Goal: Obtain resource: Obtain resource

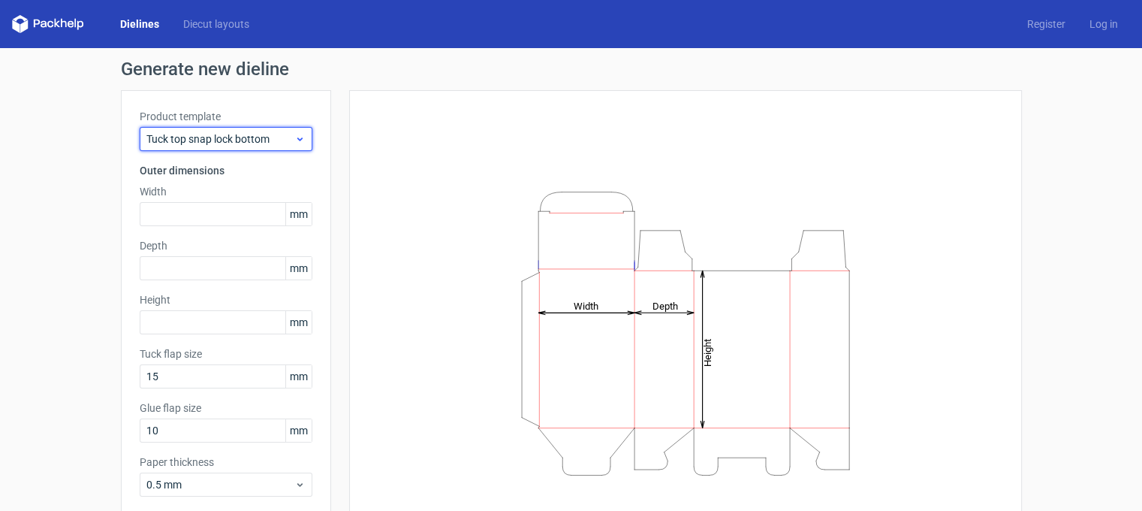
click at [294, 143] on icon at bounding box center [299, 139] width 11 height 12
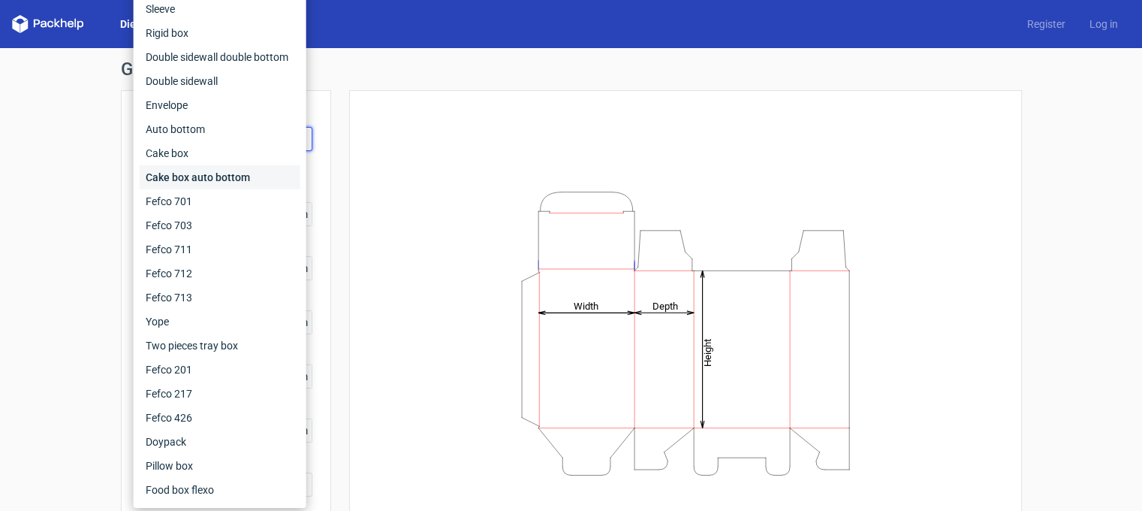
click at [209, 165] on div "Cake box auto bottom" at bounding box center [220, 177] width 161 height 24
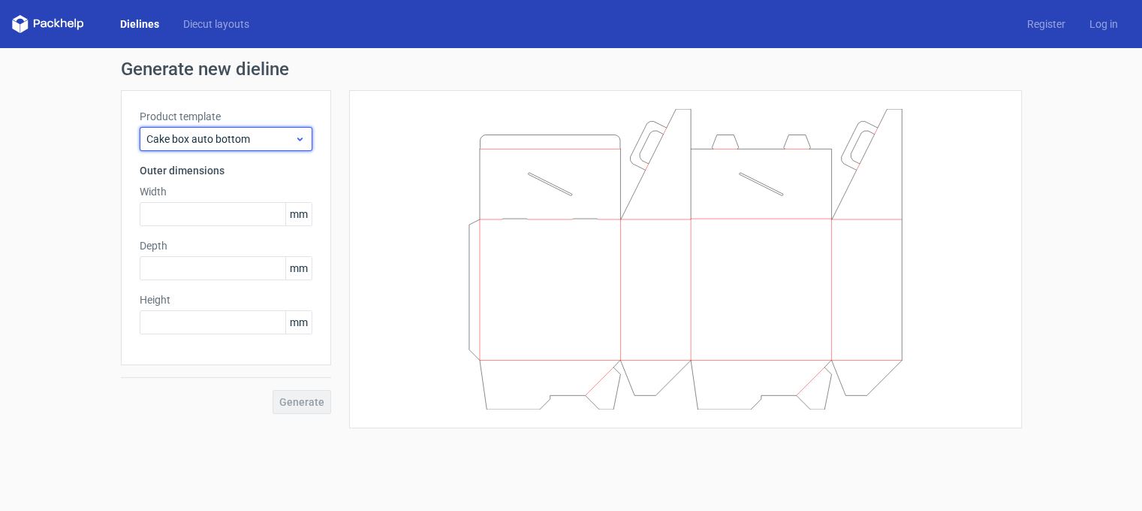
click at [290, 134] on span "Cake box auto bottom" at bounding box center [220, 138] width 148 height 15
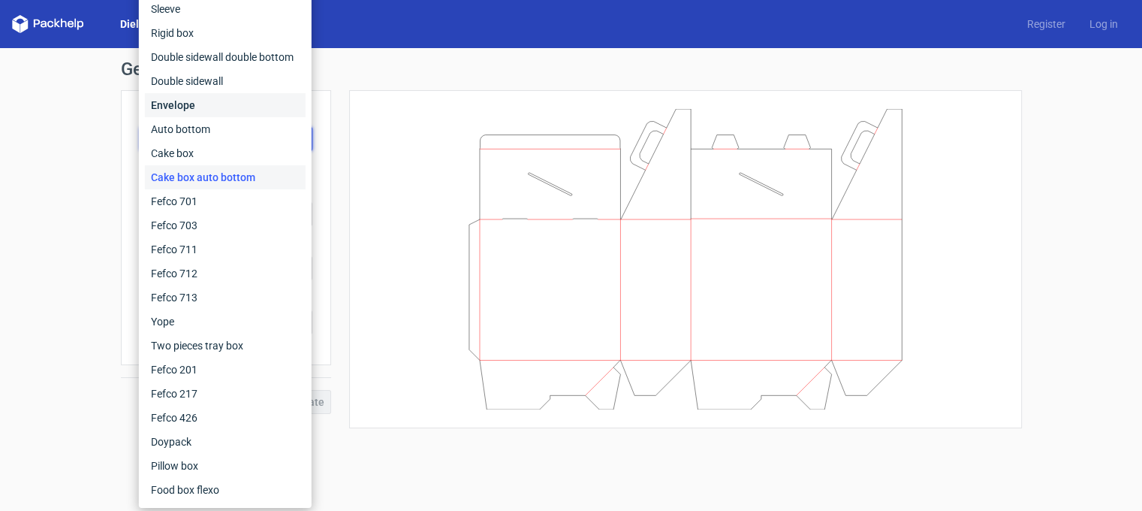
click at [172, 103] on div "Envelope" at bounding box center [225, 105] width 161 height 24
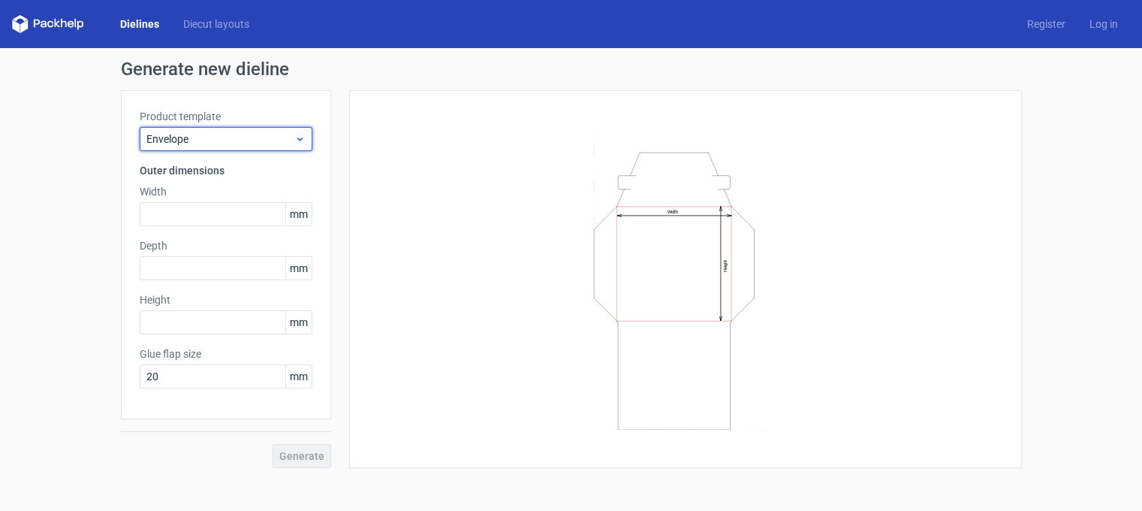
click at [303, 147] on div "Envelope" at bounding box center [226, 139] width 173 height 24
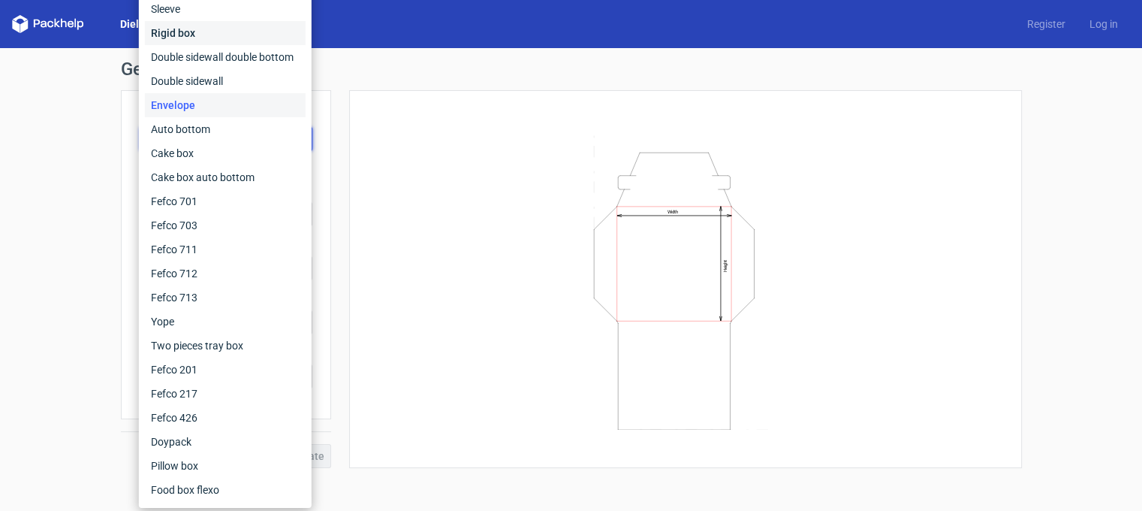
click at [189, 35] on div "Rigid box" at bounding box center [225, 33] width 161 height 24
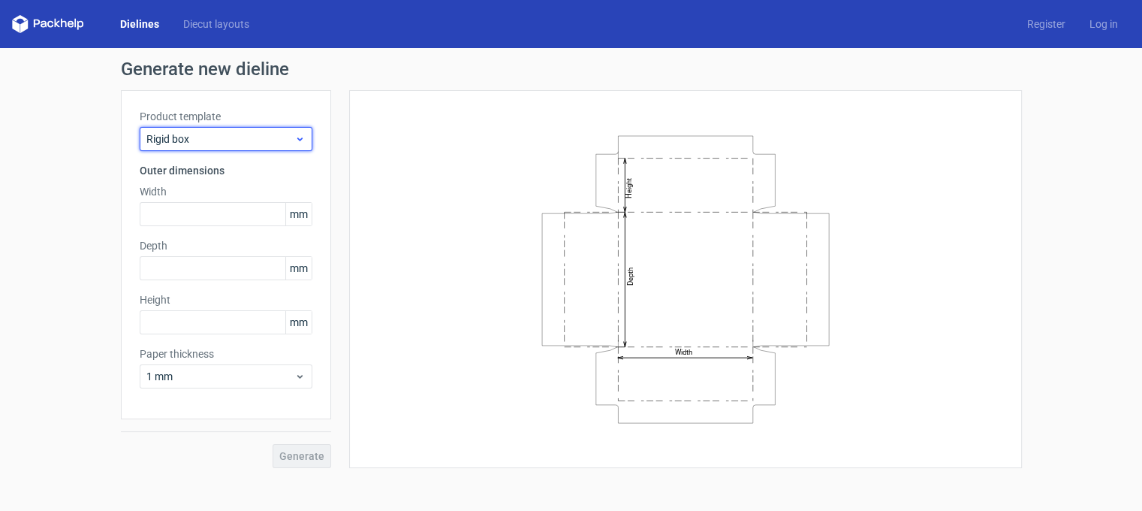
click at [301, 139] on use at bounding box center [299, 139] width 5 height 4
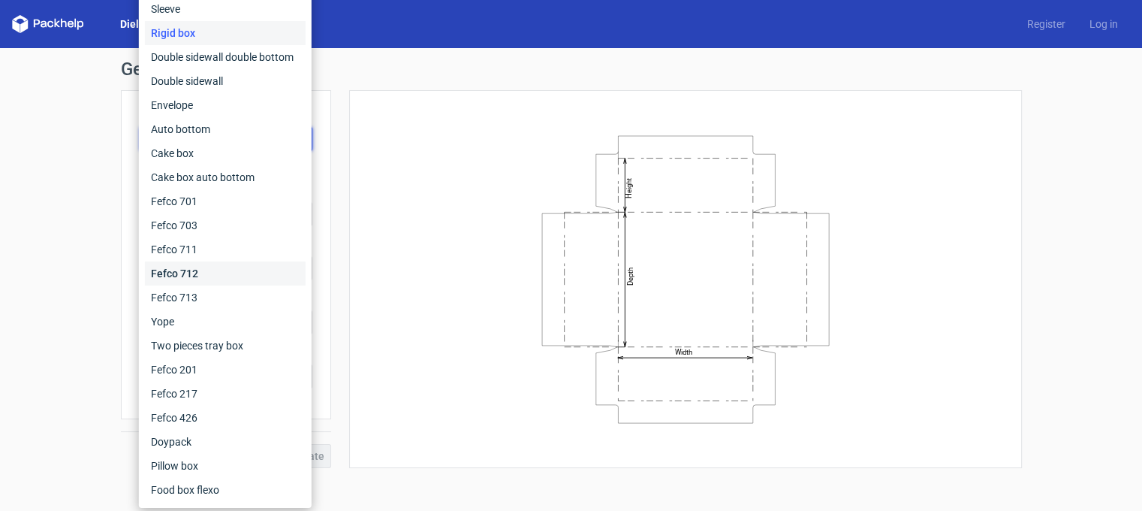
scroll to position [48, 0]
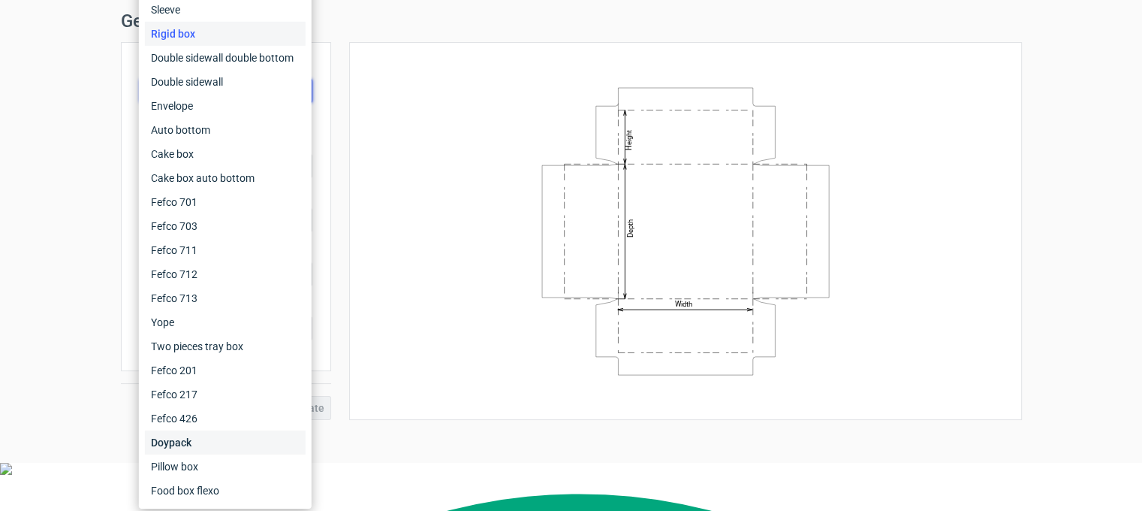
click at [173, 450] on div "Doypack" at bounding box center [225, 442] width 161 height 24
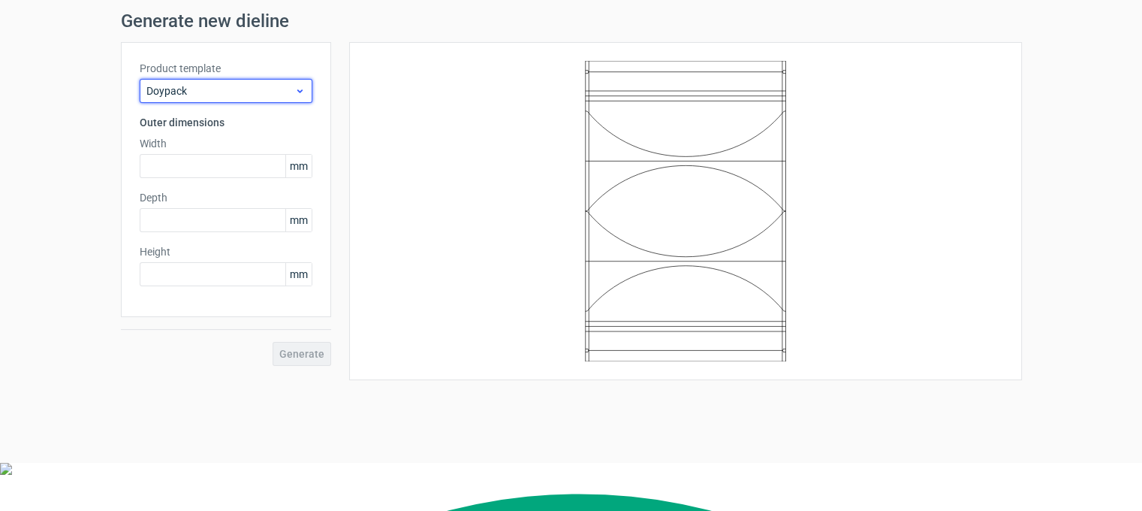
click at [285, 92] on span "Doypack" at bounding box center [220, 90] width 148 height 15
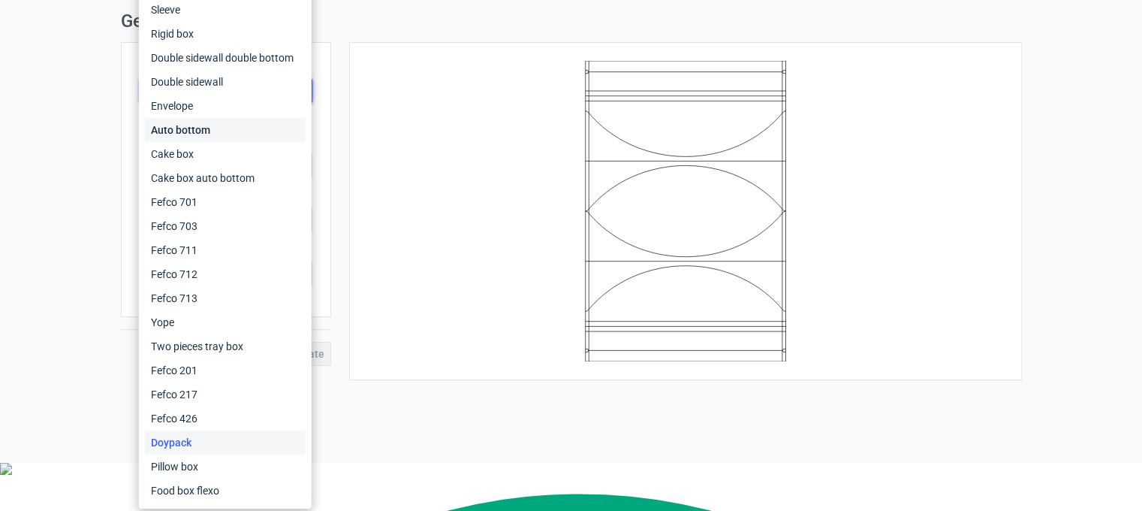
click at [205, 135] on div "Auto bottom" at bounding box center [225, 130] width 161 height 24
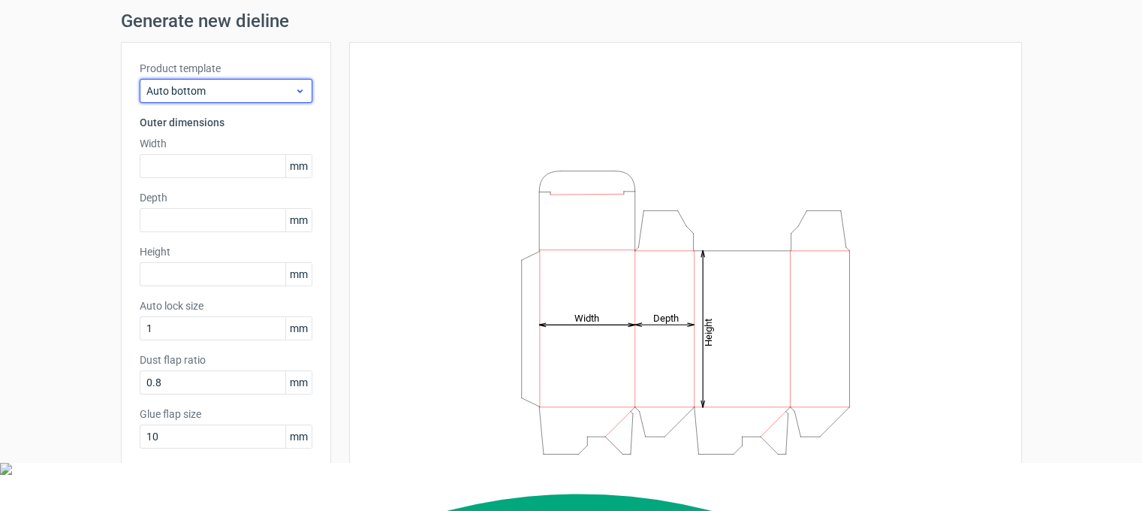
click at [280, 86] on span "Auto bottom" at bounding box center [220, 90] width 148 height 15
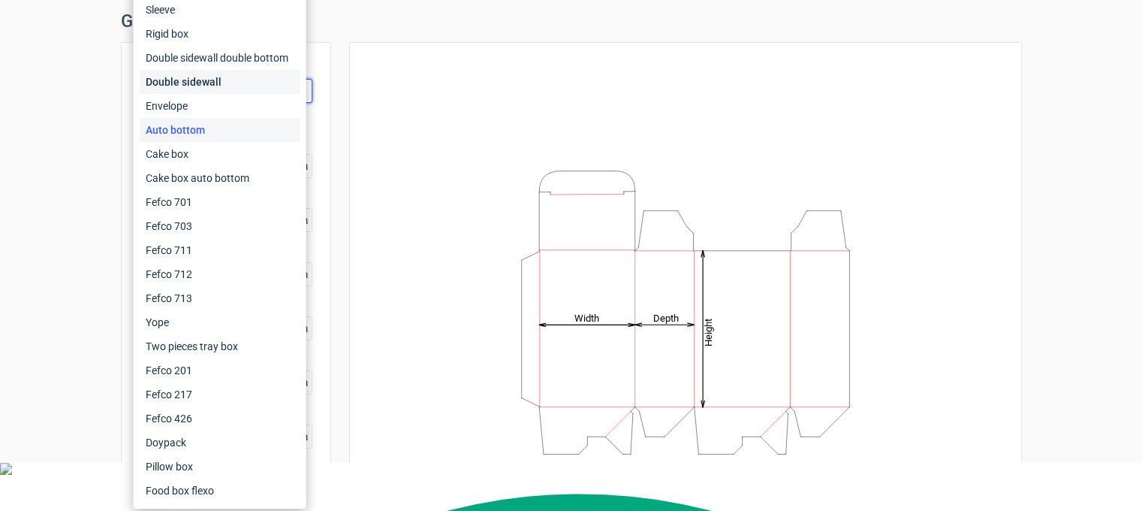
click at [207, 80] on div "Double sidewall" at bounding box center [220, 82] width 161 height 24
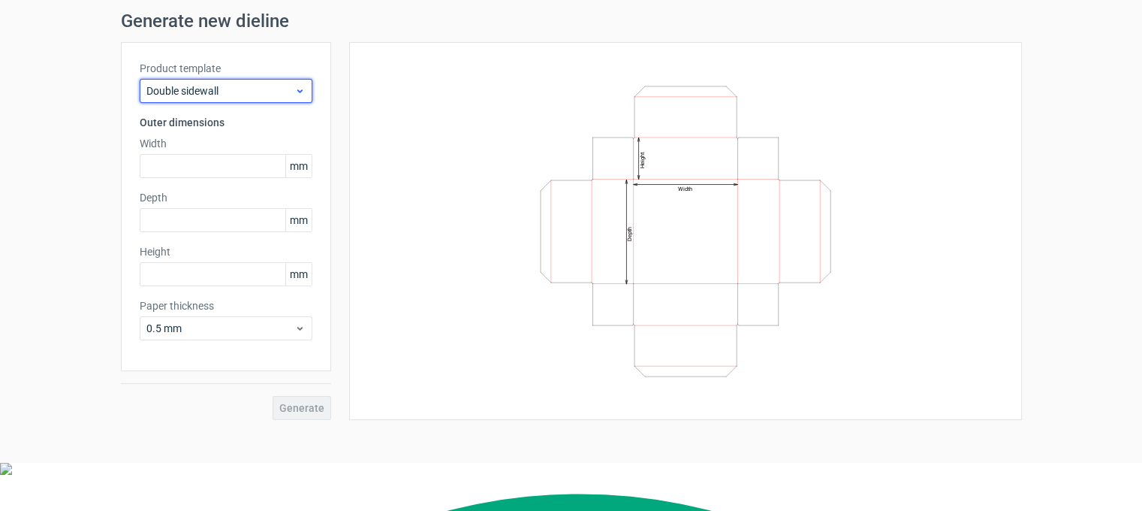
click at [298, 92] on icon at bounding box center [299, 91] width 11 height 12
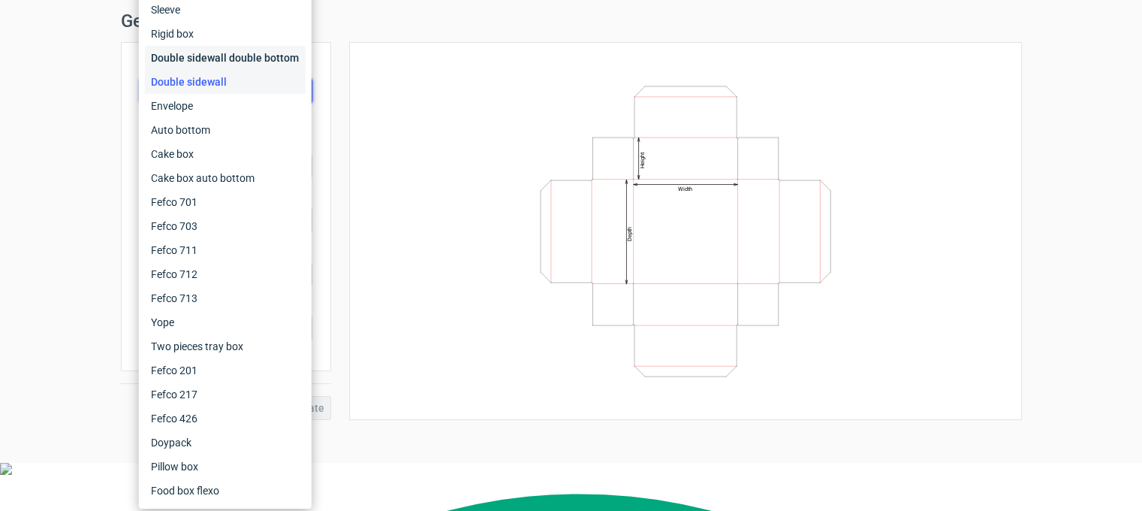
click at [187, 51] on div "Double sidewall double bottom" at bounding box center [225, 58] width 161 height 24
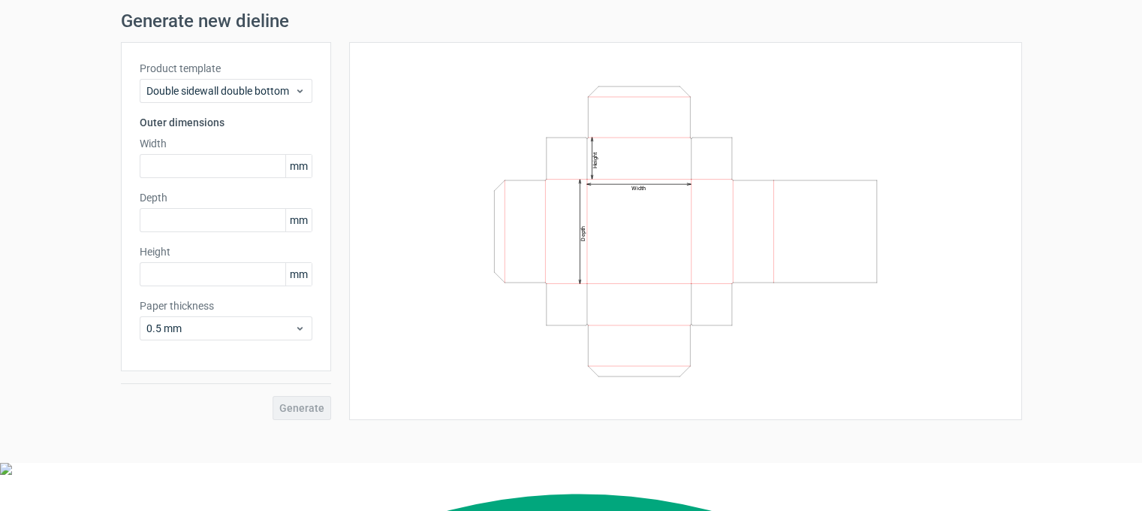
click at [309, 70] on label "Product template" at bounding box center [226, 68] width 173 height 15
click at [301, 93] on icon at bounding box center [299, 91] width 11 height 12
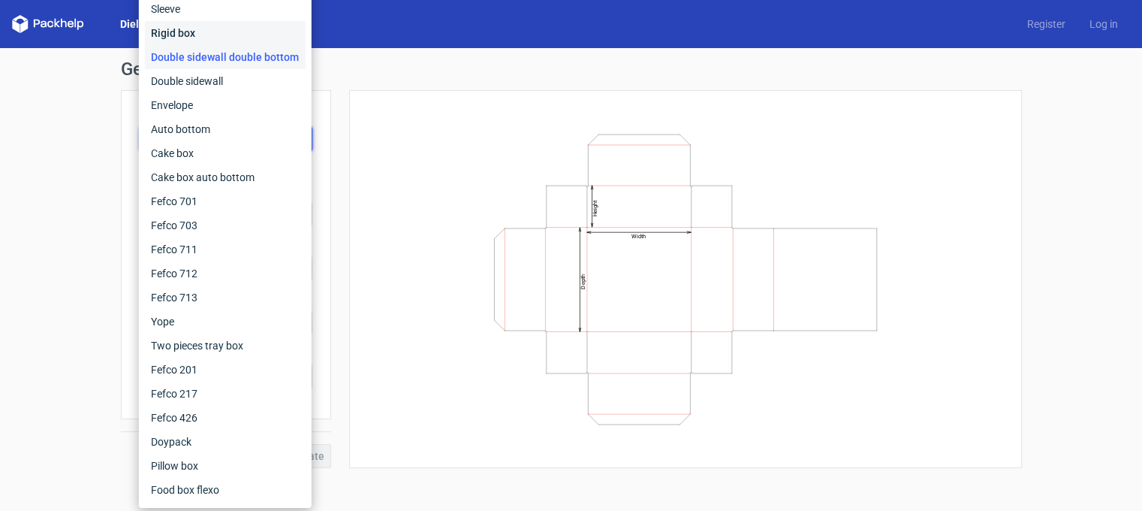
click at [180, 32] on div "Rigid box" at bounding box center [225, 33] width 161 height 24
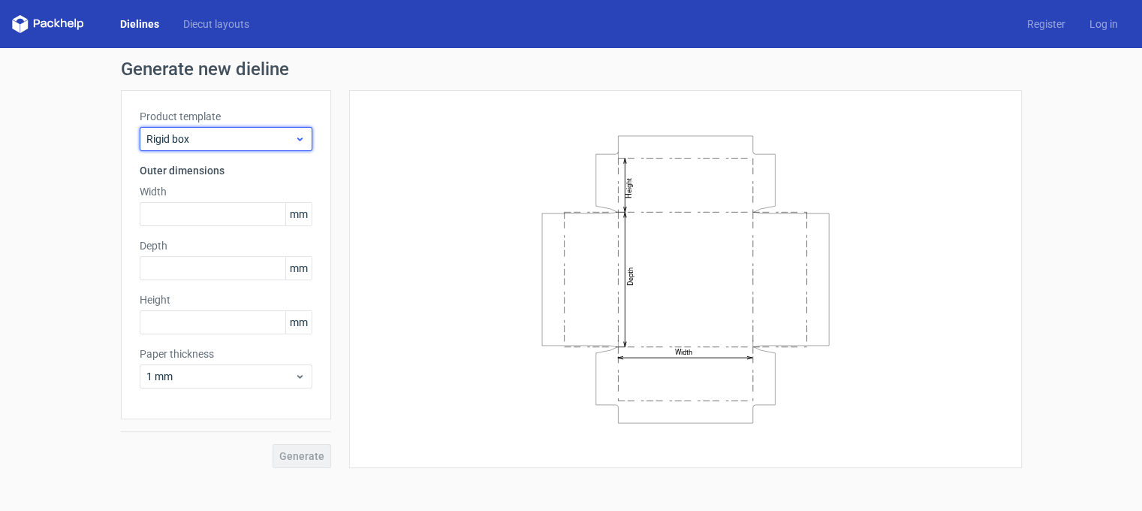
click at [303, 136] on icon at bounding box center [299, 139] width 11 height 12
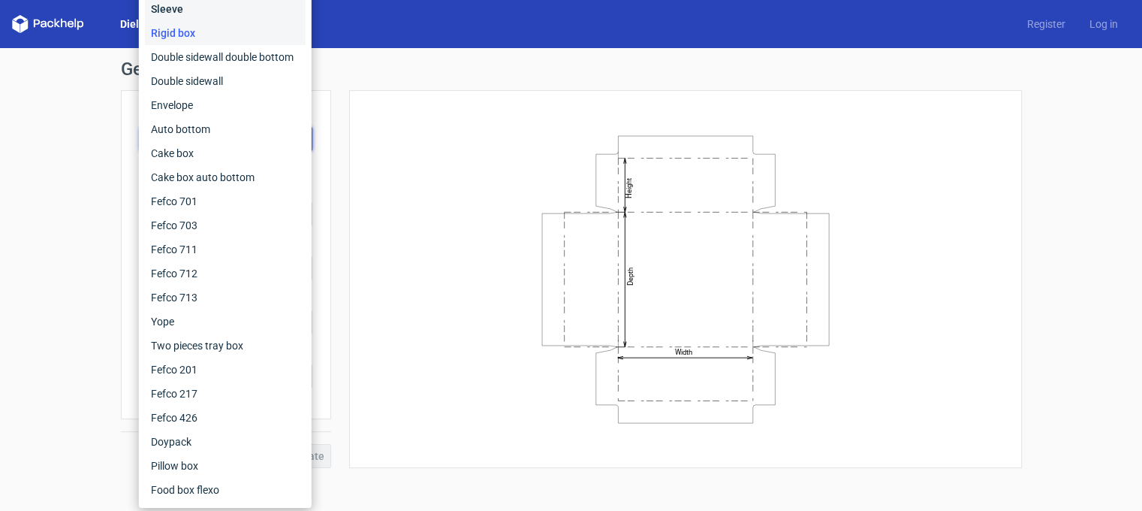
click at [197, 8] on div "Sleeve" at bounding box center [225, 9] width 161 height 24
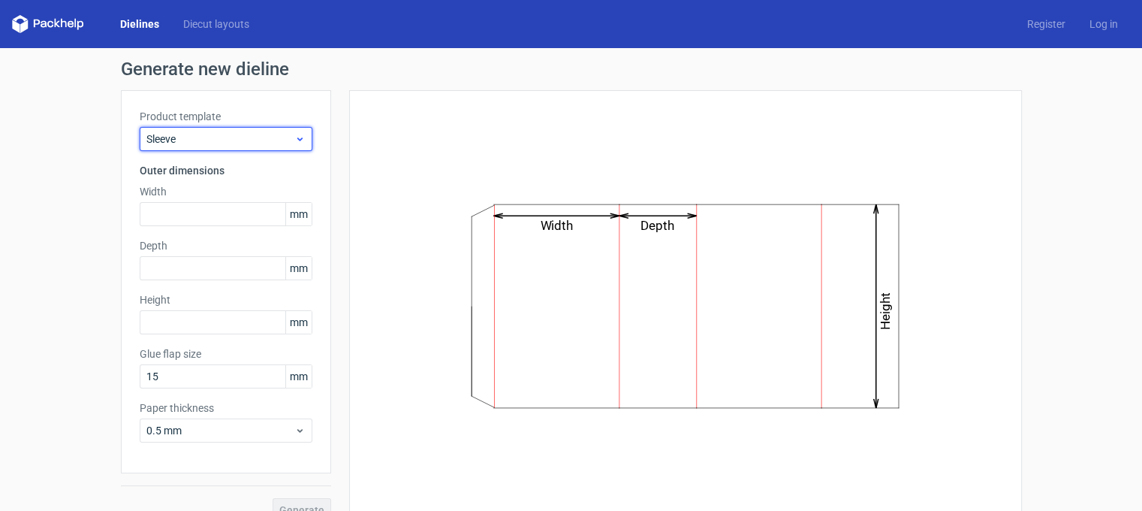
click at [297, 138] on use at bounding box center [299, 139] width 5 height 4
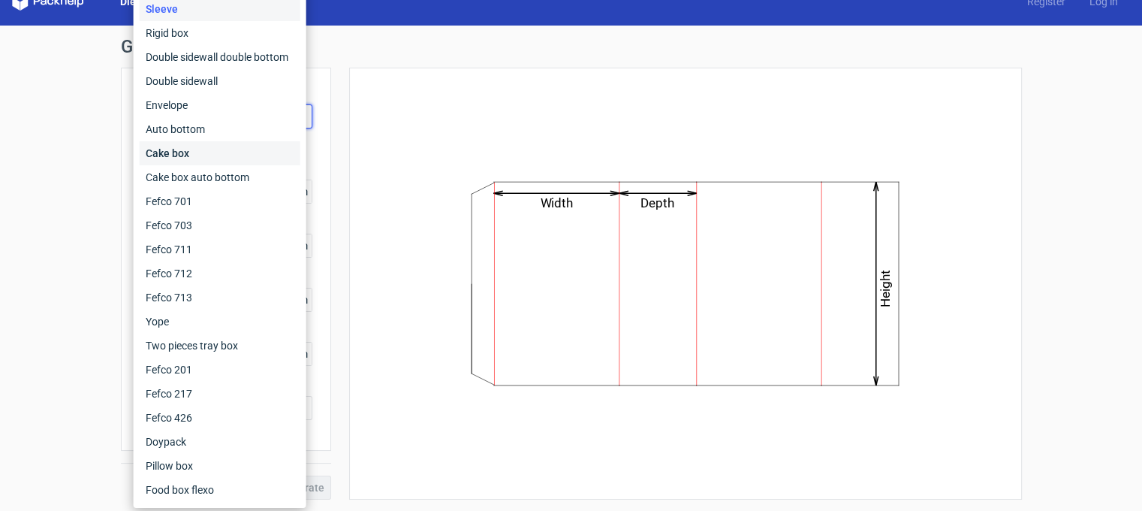
scroll to position [23, 0]
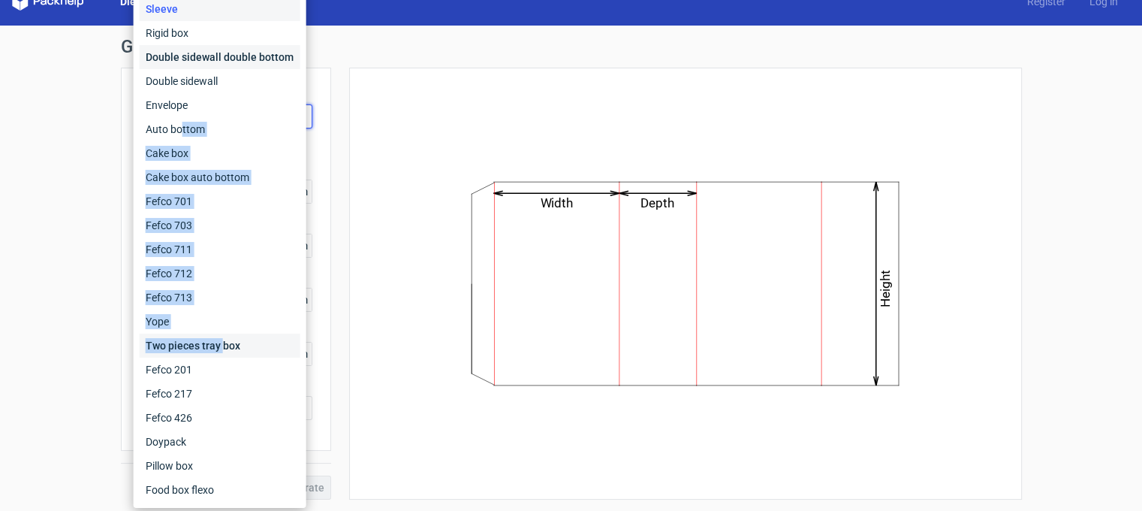
drag, startPoint x: 222, startPoint y: 349, endPoint x: 171, endPoint y: 58, distance: 295.7
type textarea "le sidewall double bottom Double sidewall Envelope Auto bottom Cake box Cake bo…"
click at [171, 58] on div "Fefco 427 Reverse tuck end Tuck top snap lock bottom Sleeve Rigid box Double si…" at bounding box center [220, 213] width 161 height 577
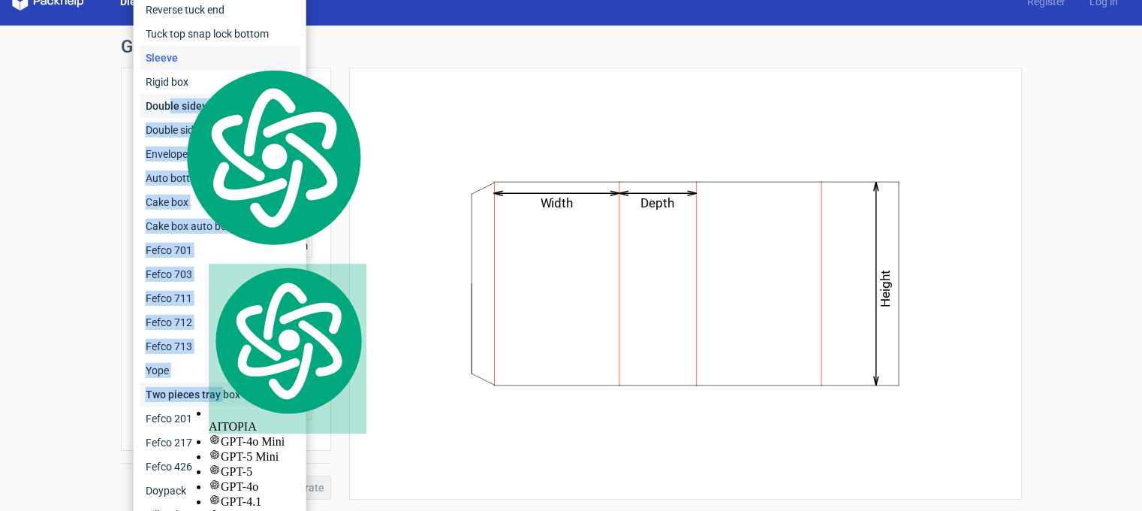
scroll to position [48, 0]
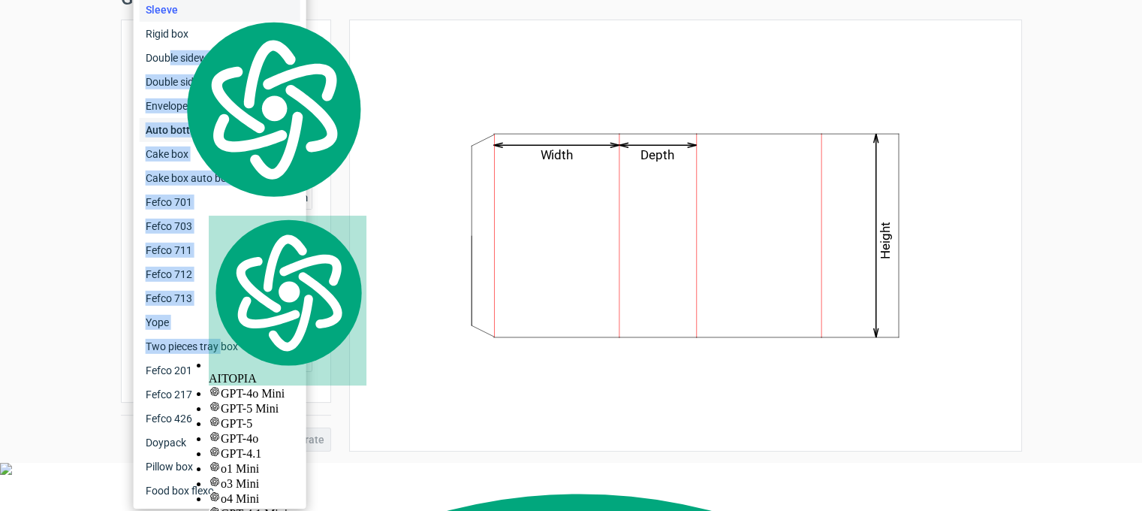
click at [207, 140] on div "Auto bottom" at bounding box center [220, 130] width 161 height 24
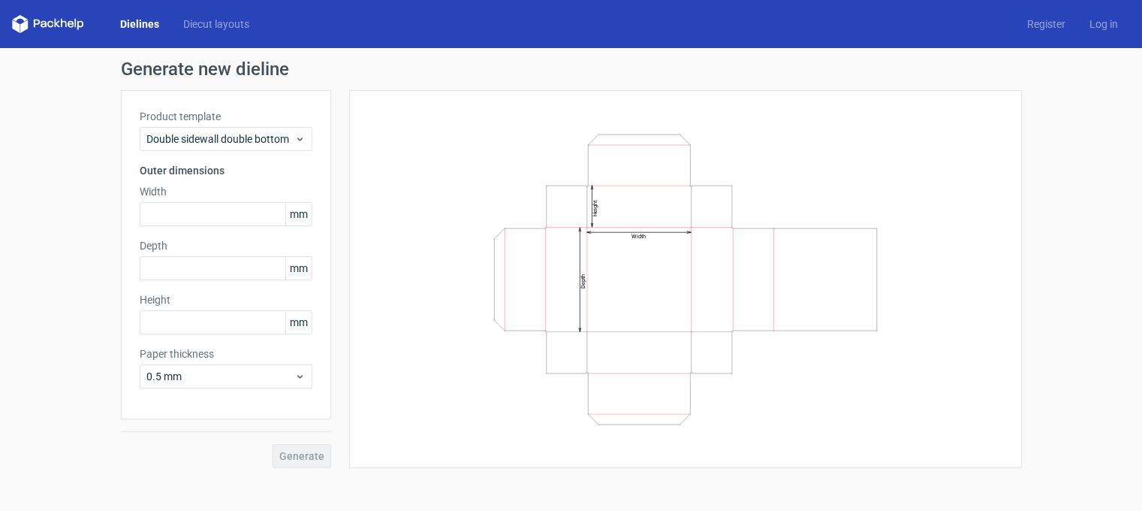
scroll to position [48, 0]
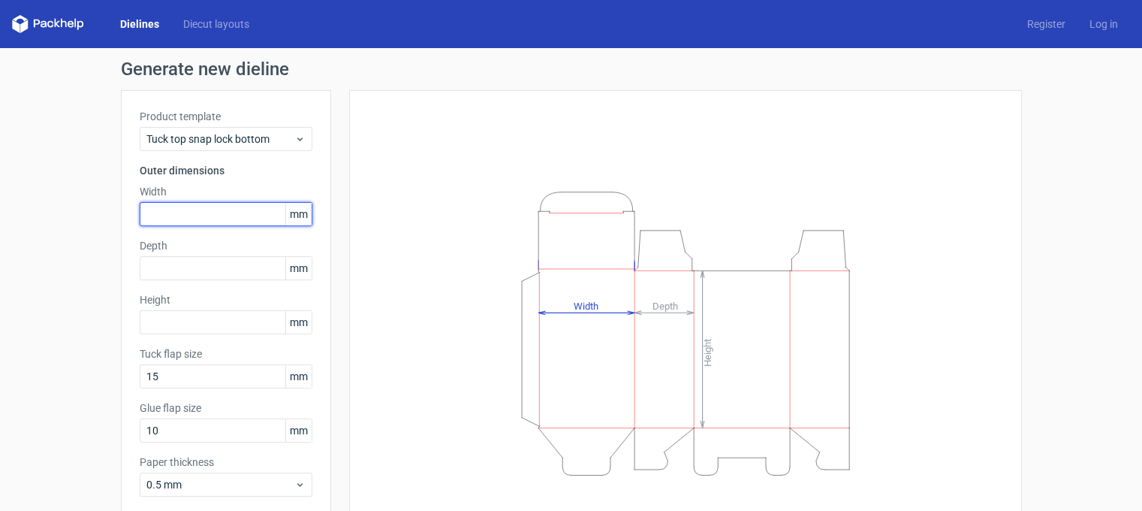
click at [179, 205] on input "text" at bounding box center [226, 214] width 173 height 24
type input "120"
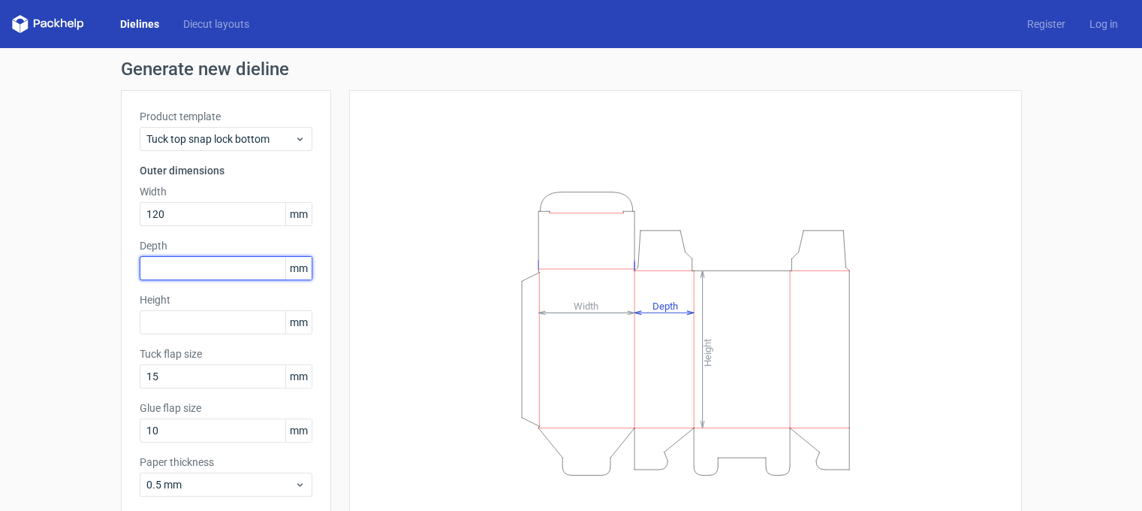
click at [166, 276] on input "text" at bounding box center [226, 268] width 173 height 24
type input "120"
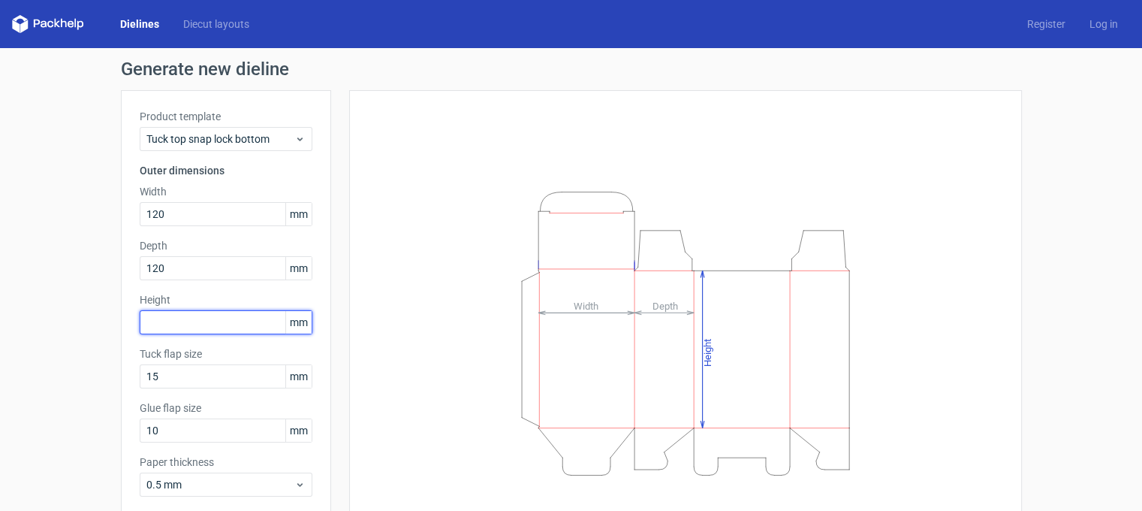
click at [156, 321] on input "text" at bounding box center [226, 322] width 173 height 24
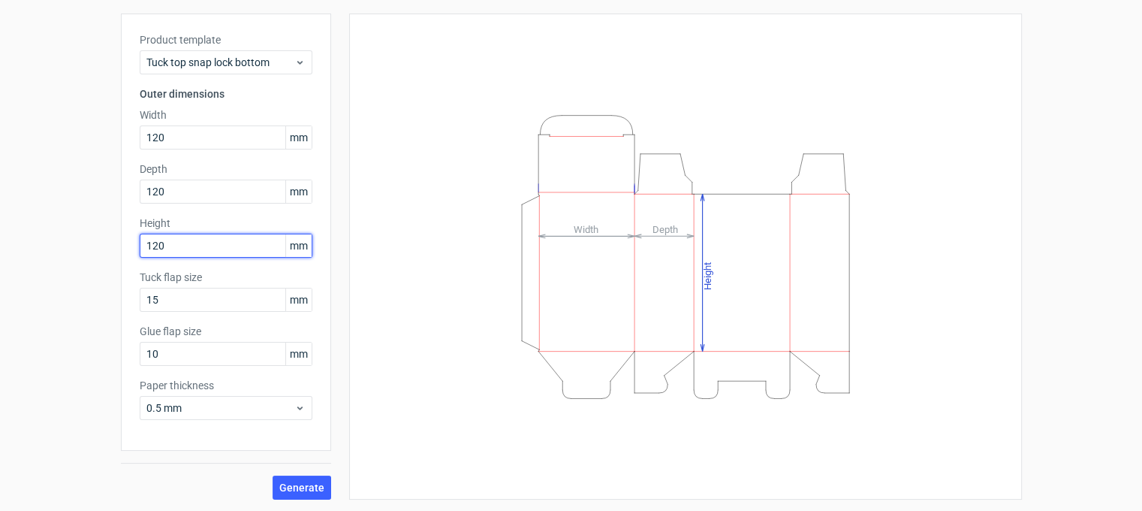
scroll to position [77, 0]
type input "120"
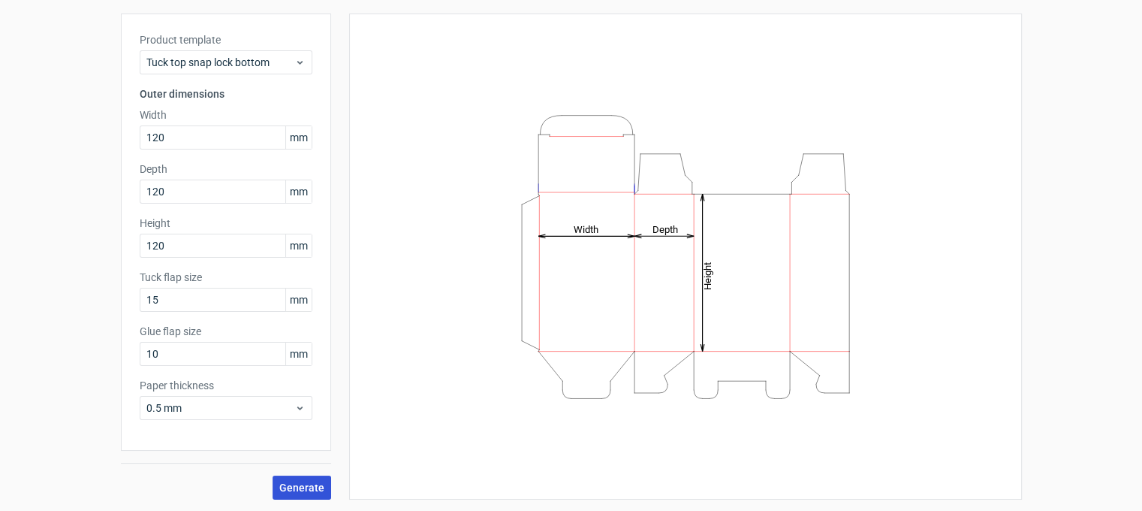
click at [283, 484] on span "Generate" at bounding box center [301, 487] width 45 height 11
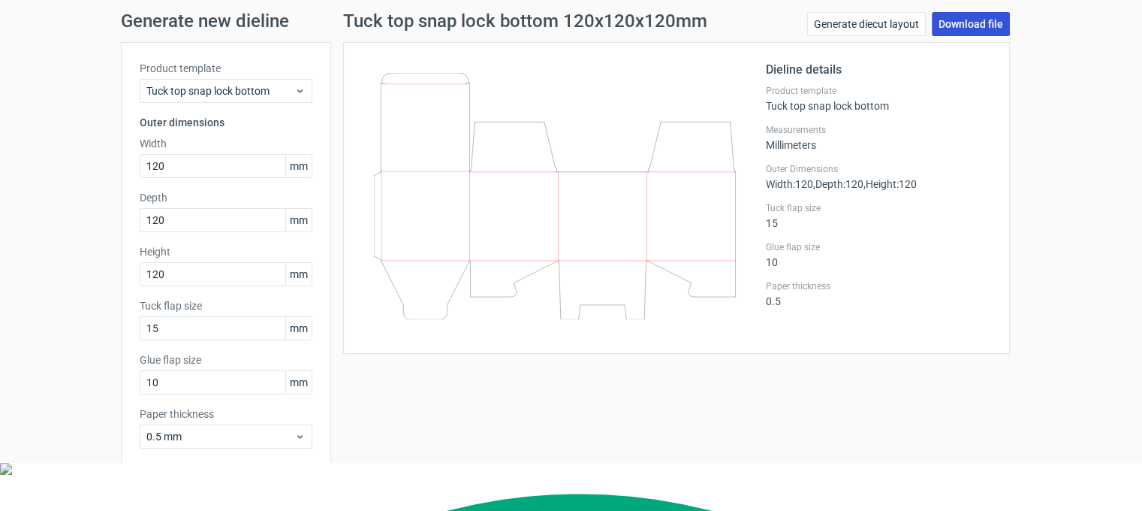
click at [966, 19] on link "Download file" at bounding box center [971, 24] width 78 height 24
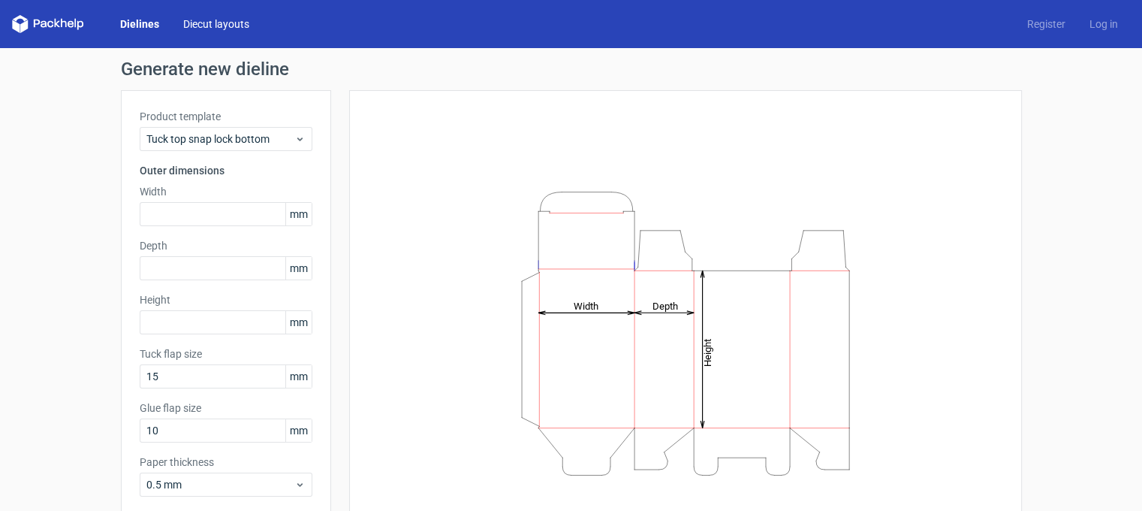
click at [185, 17] on link "Diecut layouts" at bounding box center [216, 24] width 90 height 15
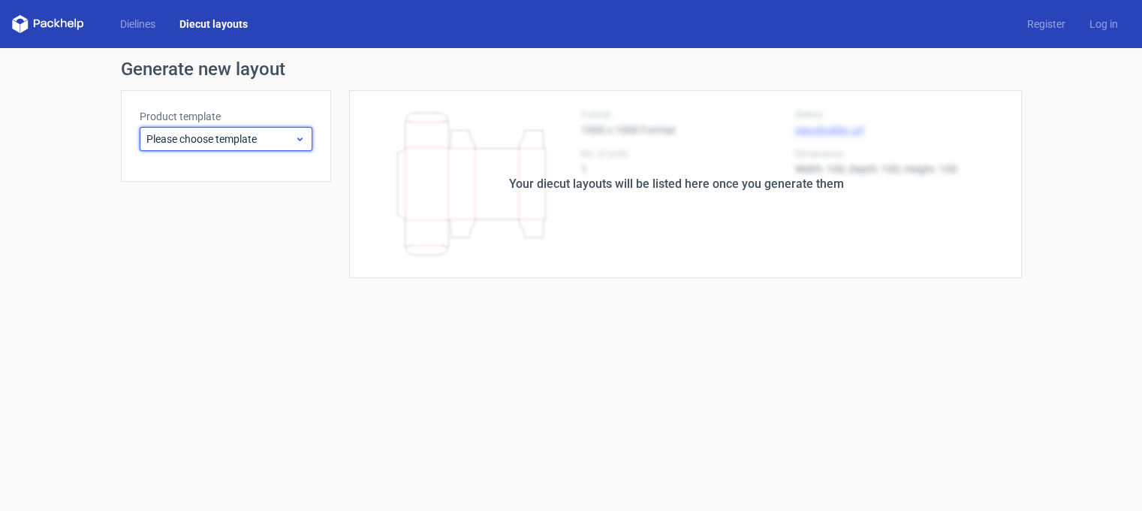
click at [297, 141] on icon at bounding box center [299, 139] width 11 height 12
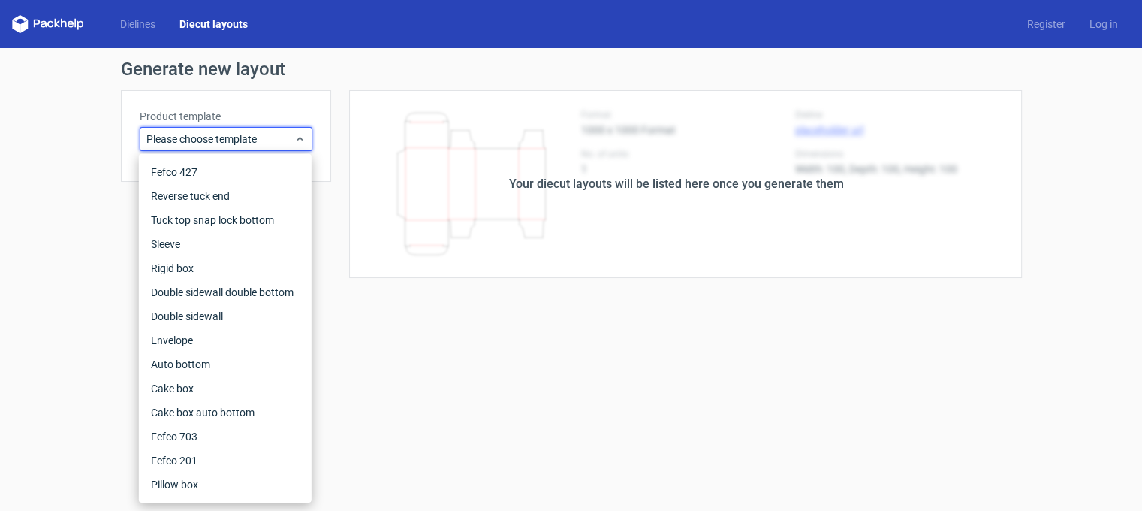
click at [478, 247] on div "Your diecut layouts will be listed here once you generate them" at bounding box center [676, 184] width 691 height 188
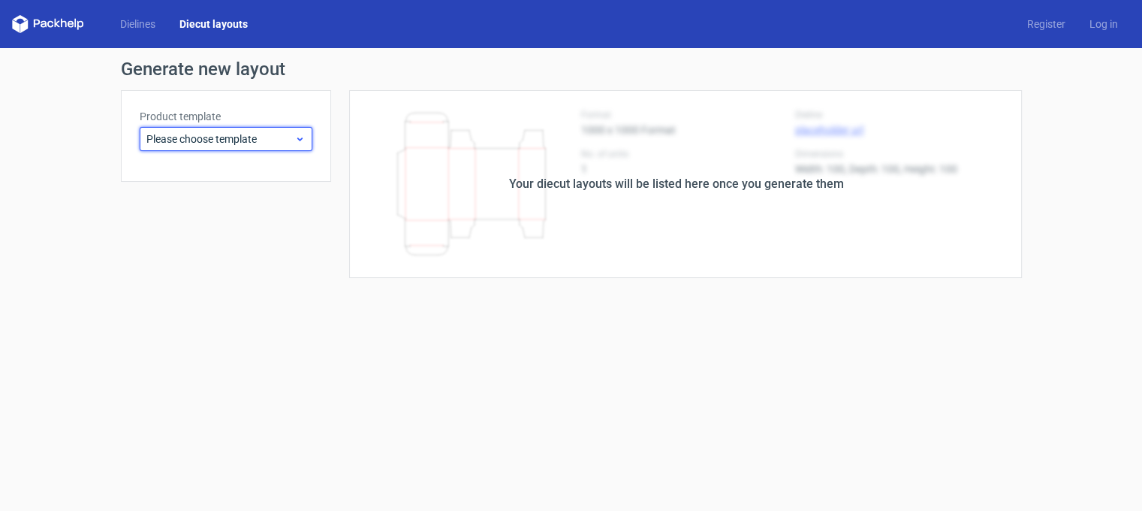
click at [216, 135] on span "Please choose template" at bounding box center [220, 138] width 148 height 15
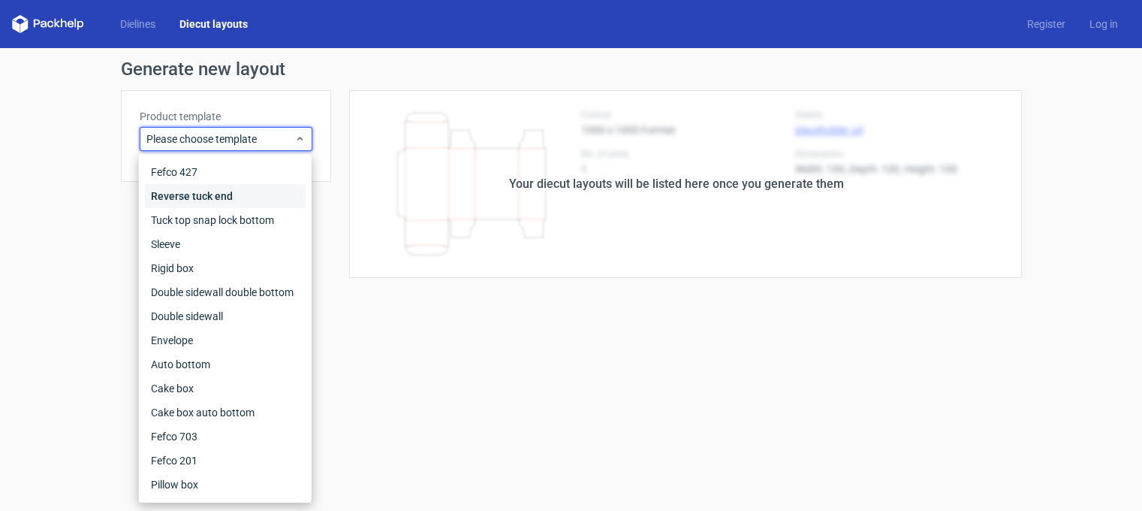
click at [212, 195] on div "Reverse tuck end" at bounding box center [225, 196] width 161 height 24
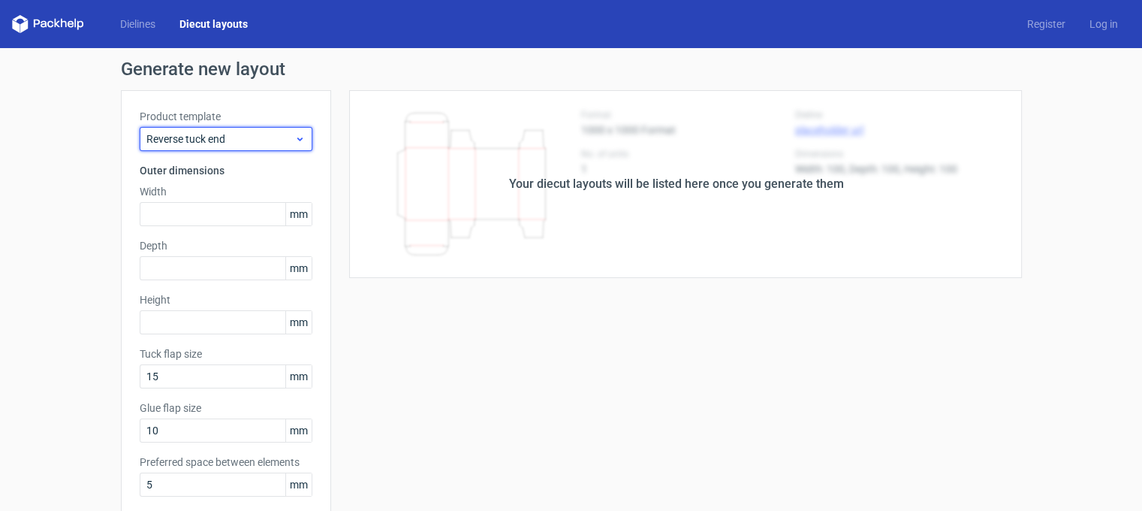
click at [299, 144] on icon at bounding box center [299, 139] width 11 height 12
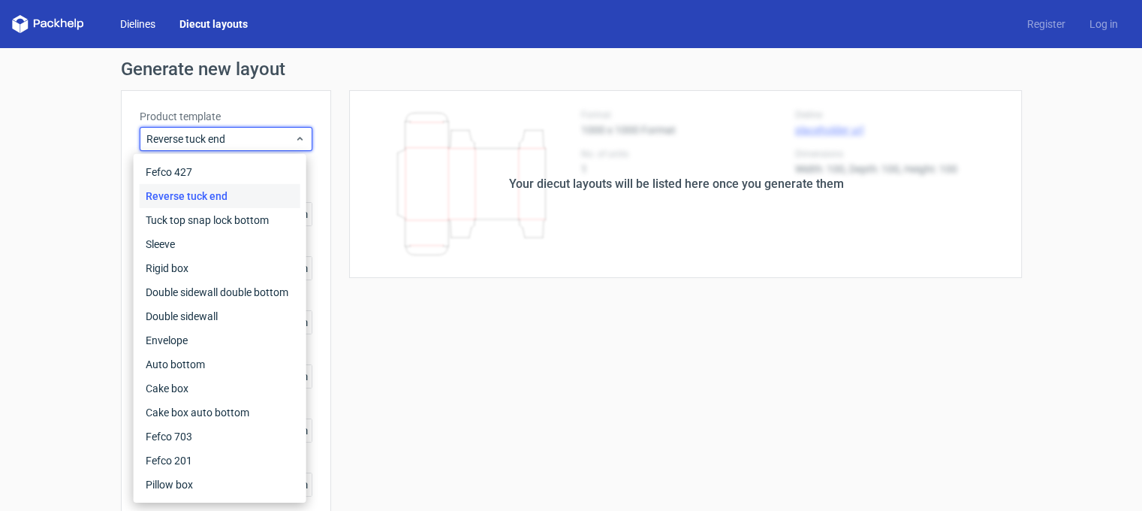
click at [137, 28] on link "Dielines" at bounding box center [137, 24] width 59 height 15
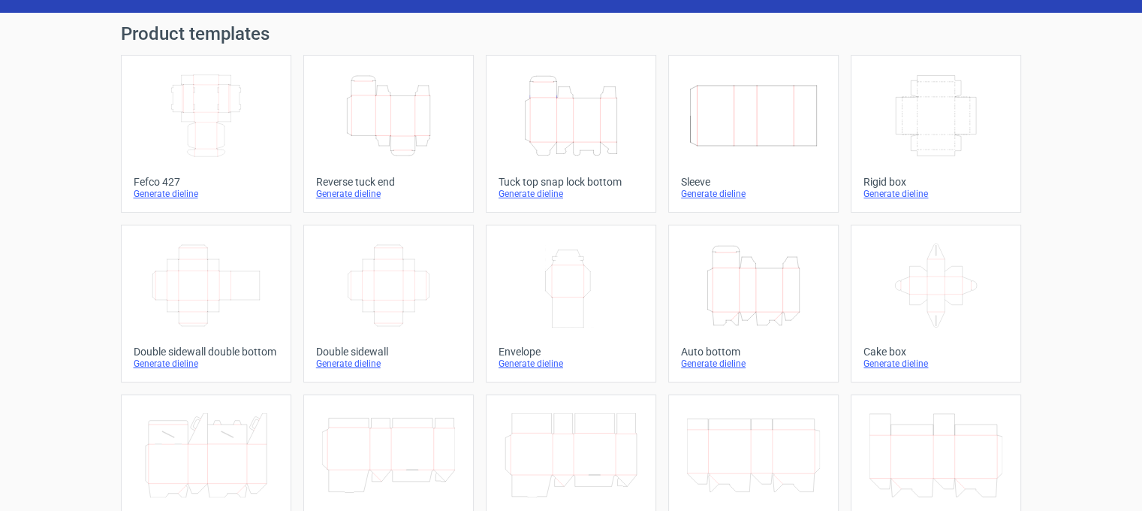
scroll to position [33, 0]
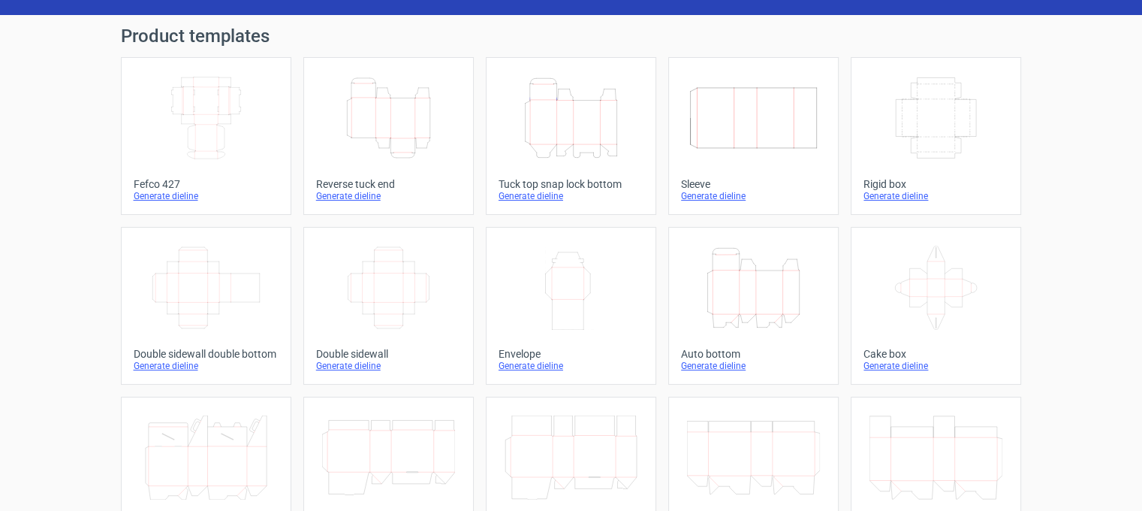
click at [378, 101] on icon "Height Depth Width" at bounding box center [388, 118] width 133 height 84
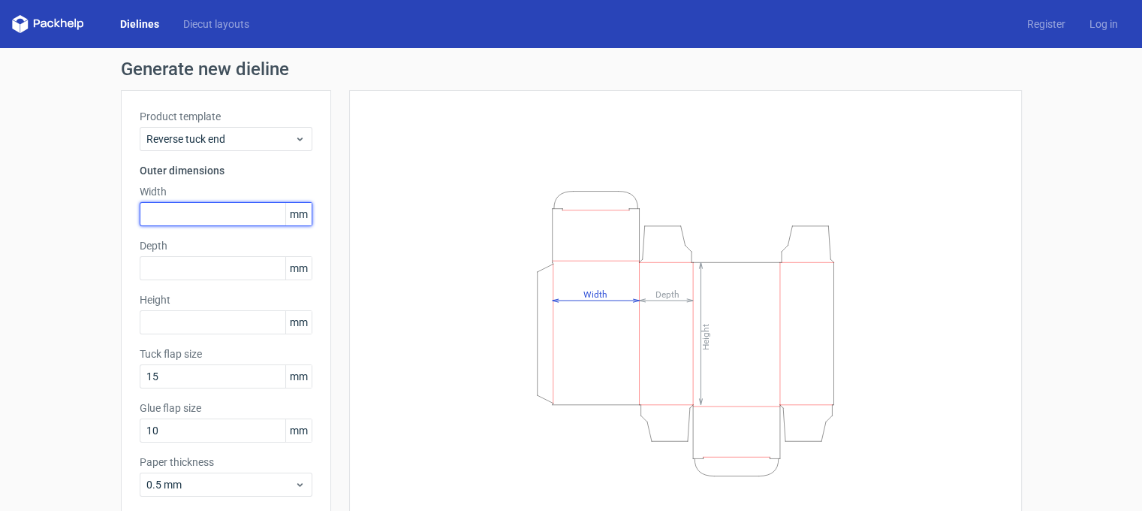
click at [198, 207] on input "text" at bounding box center [226, 214] width 173 height 24
type input "120"
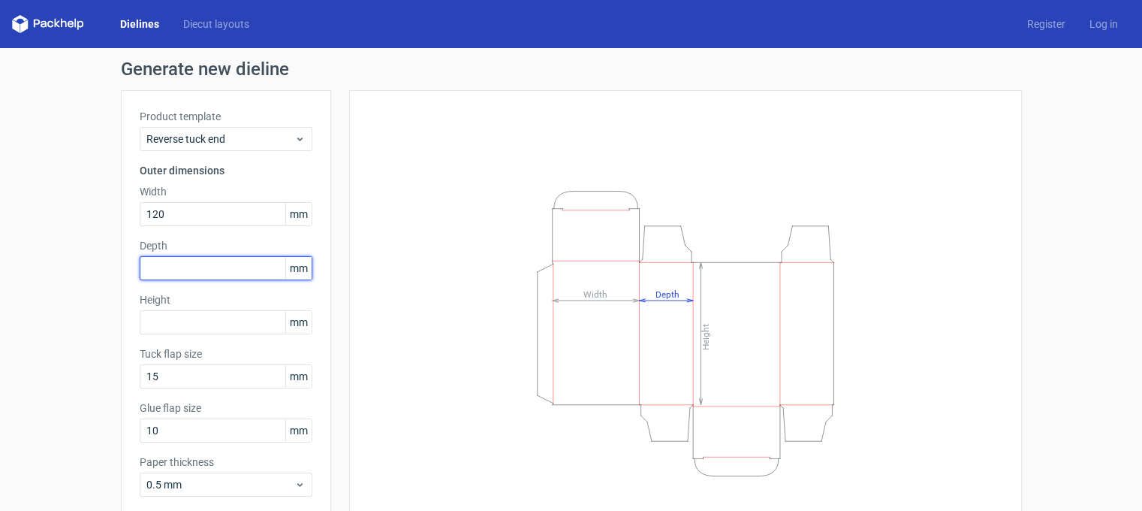
click at [164, 261] on input "text" at bounding box center [226, 268] width 173 height 24
type input "120"
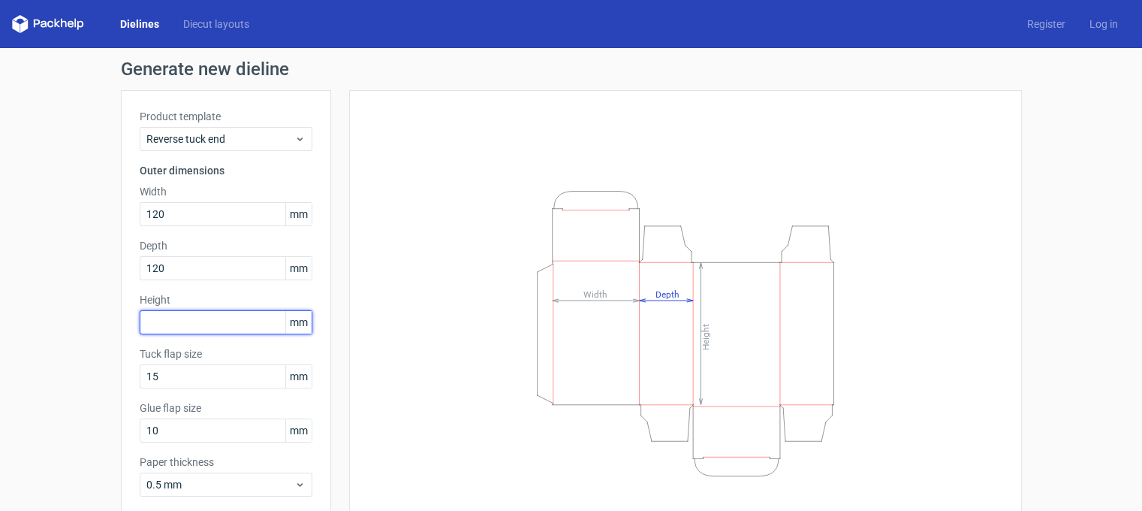
click at [157, 320] on input "text" at bounding box center [226, 322] width 173 height 24
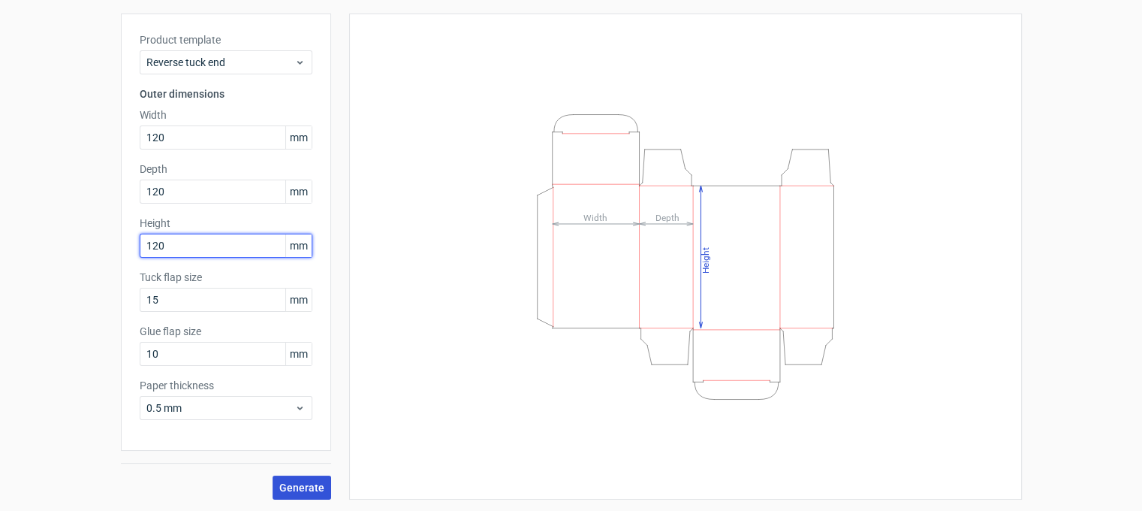
type input "120"
click at [285, 487] on span "Generate" at bounding box center [301, 487] width 45 height 11
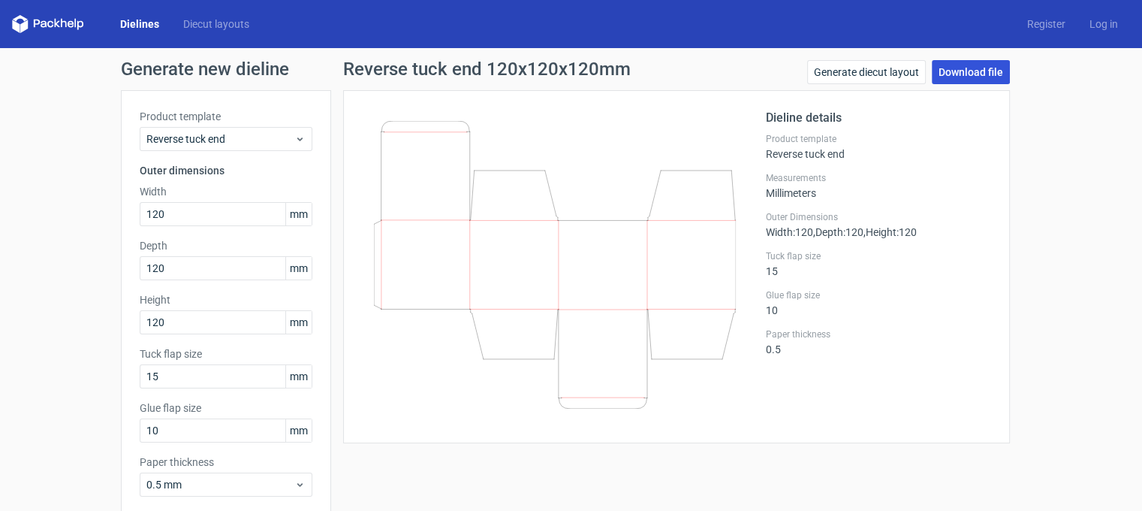
click at [942, 76] on link "Download file" at bounding box center [971, 72] width 78 height 24
